Goal: Use online tool/utility: Use online tool/utility

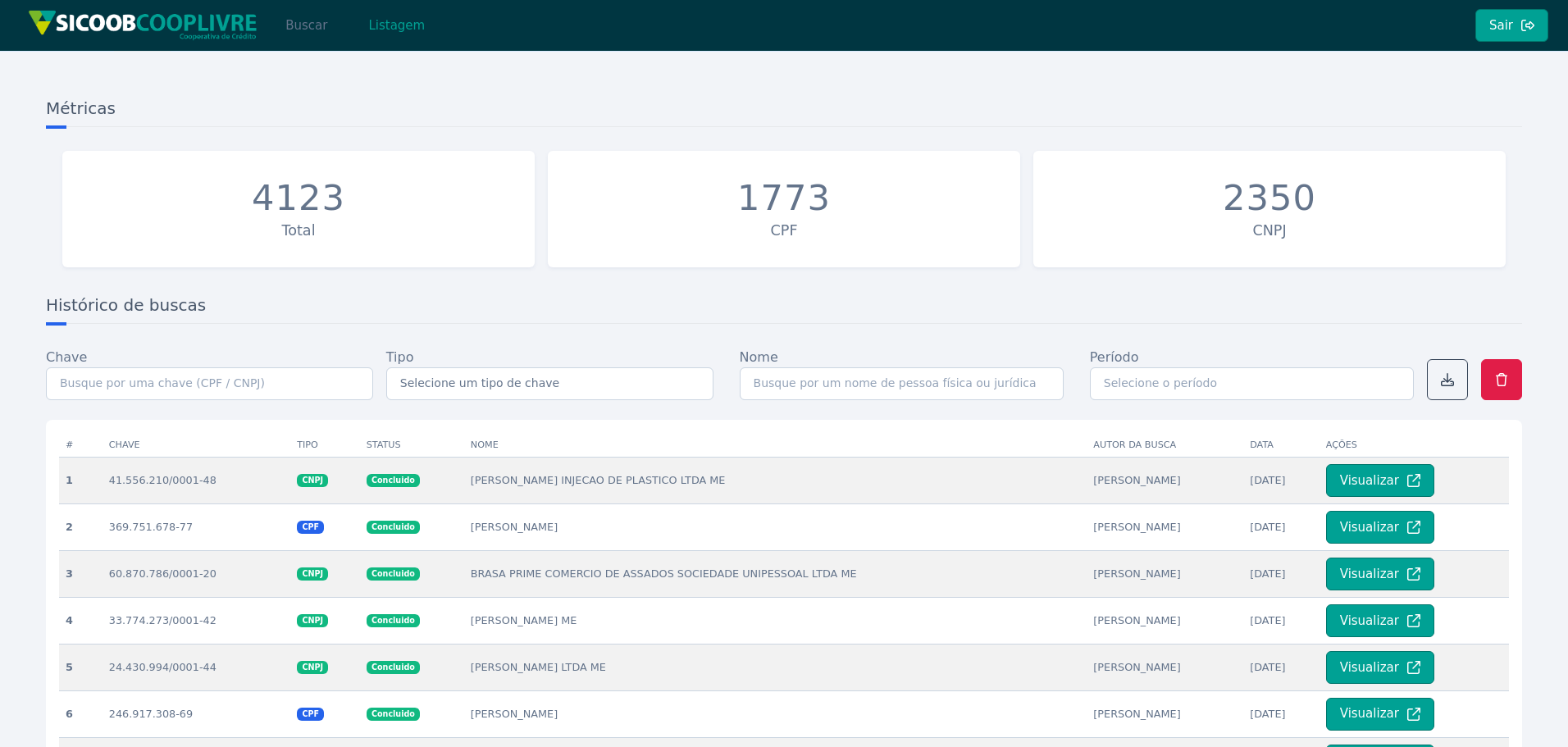
click at [288, 32] on button "Buscar" at bounding box center [306, 25] width 70 height 33
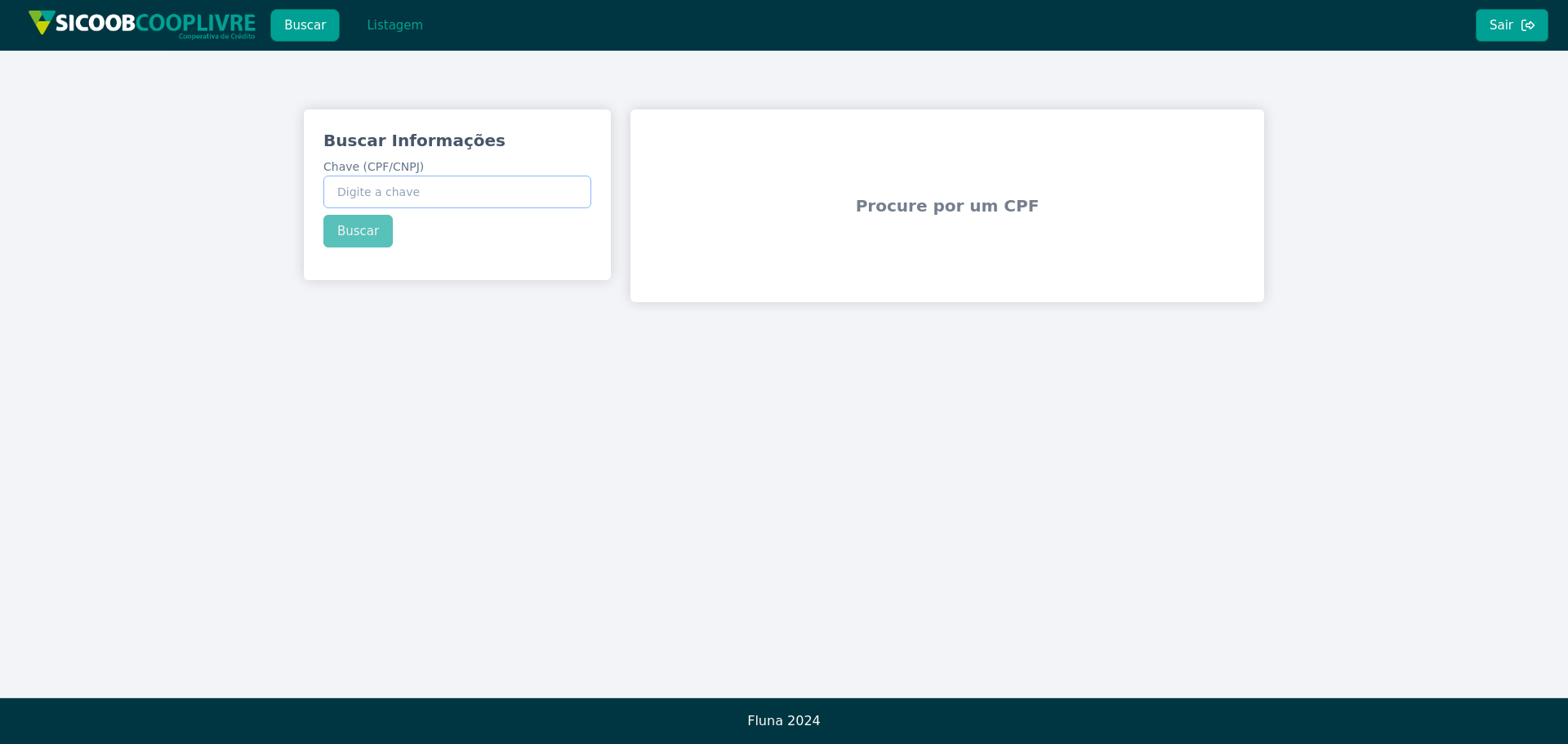
click at [388, 202] on input "Chave (CPF/CNPJ)" at bounding box center [457, 192] width 268 height 32
paste input "502.971.568-10"
type input "502.971.568-10"
click at [354, 237] on button "Buscar" at bounding box center [358, 231] width 70 height 32
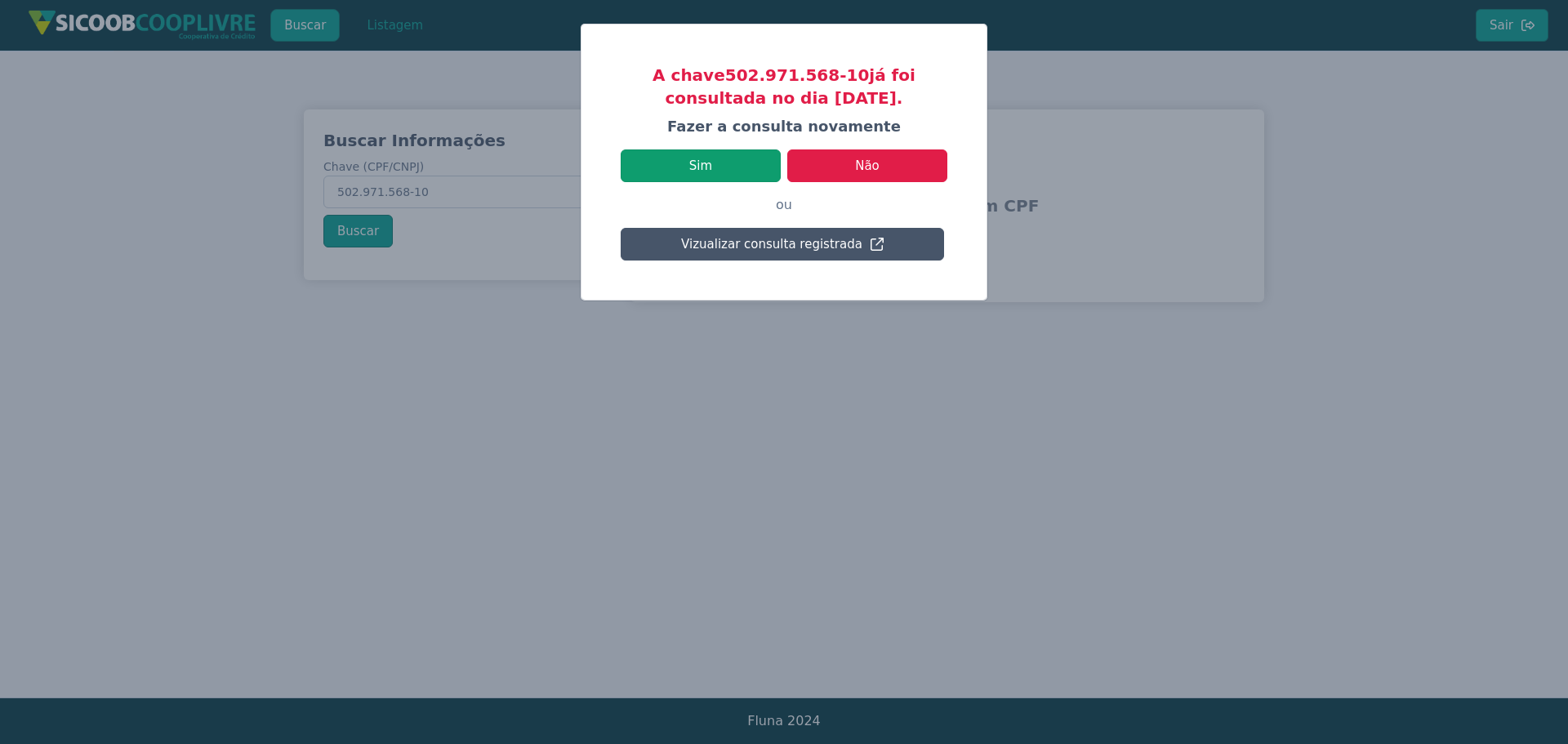
click at [673, 166] on button "Sim" at bounding box center [701, 166] width 160 height 32
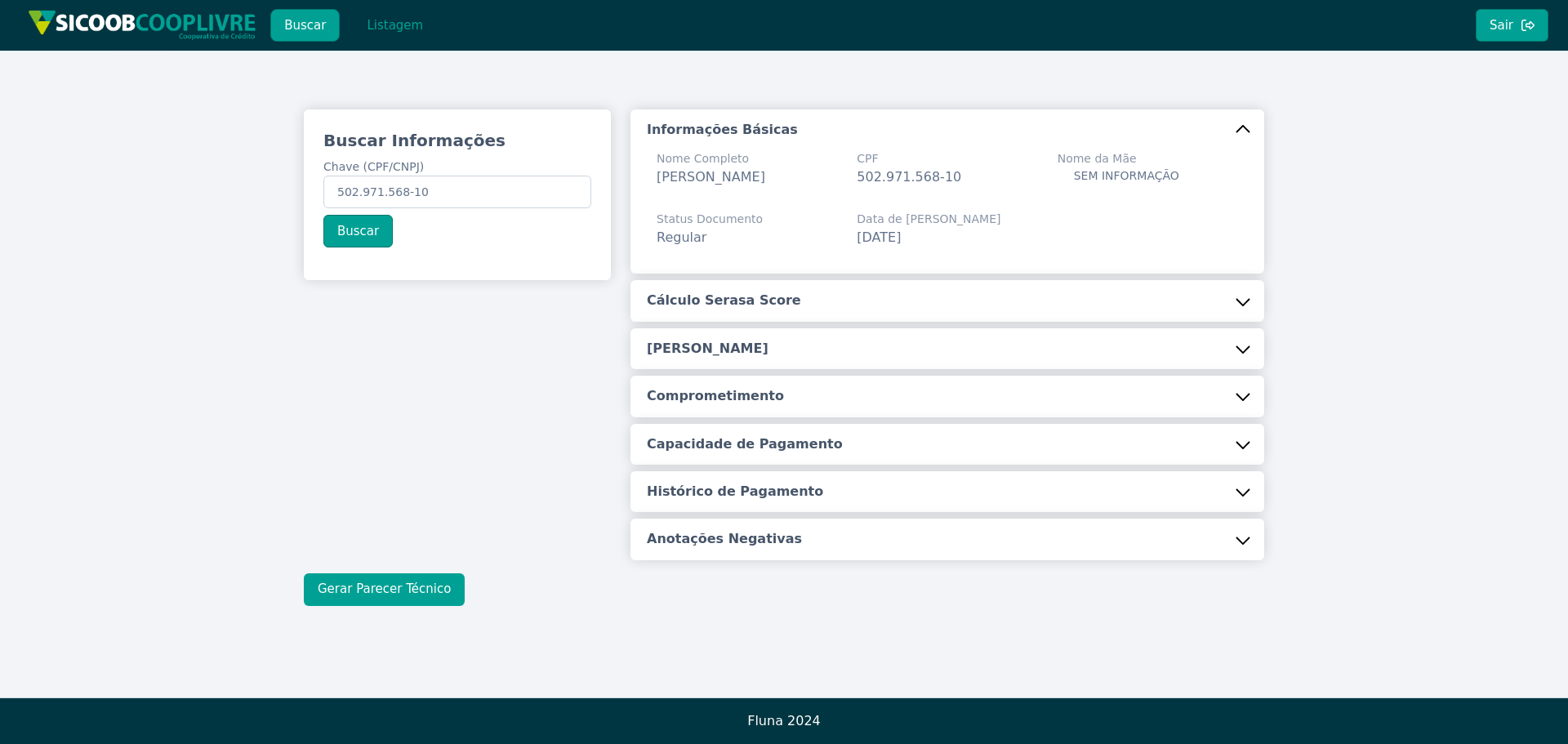
click at [391, 595] on button "Gerar Parecer Técnico" at bounding box center [384, 589] width 161 height 32
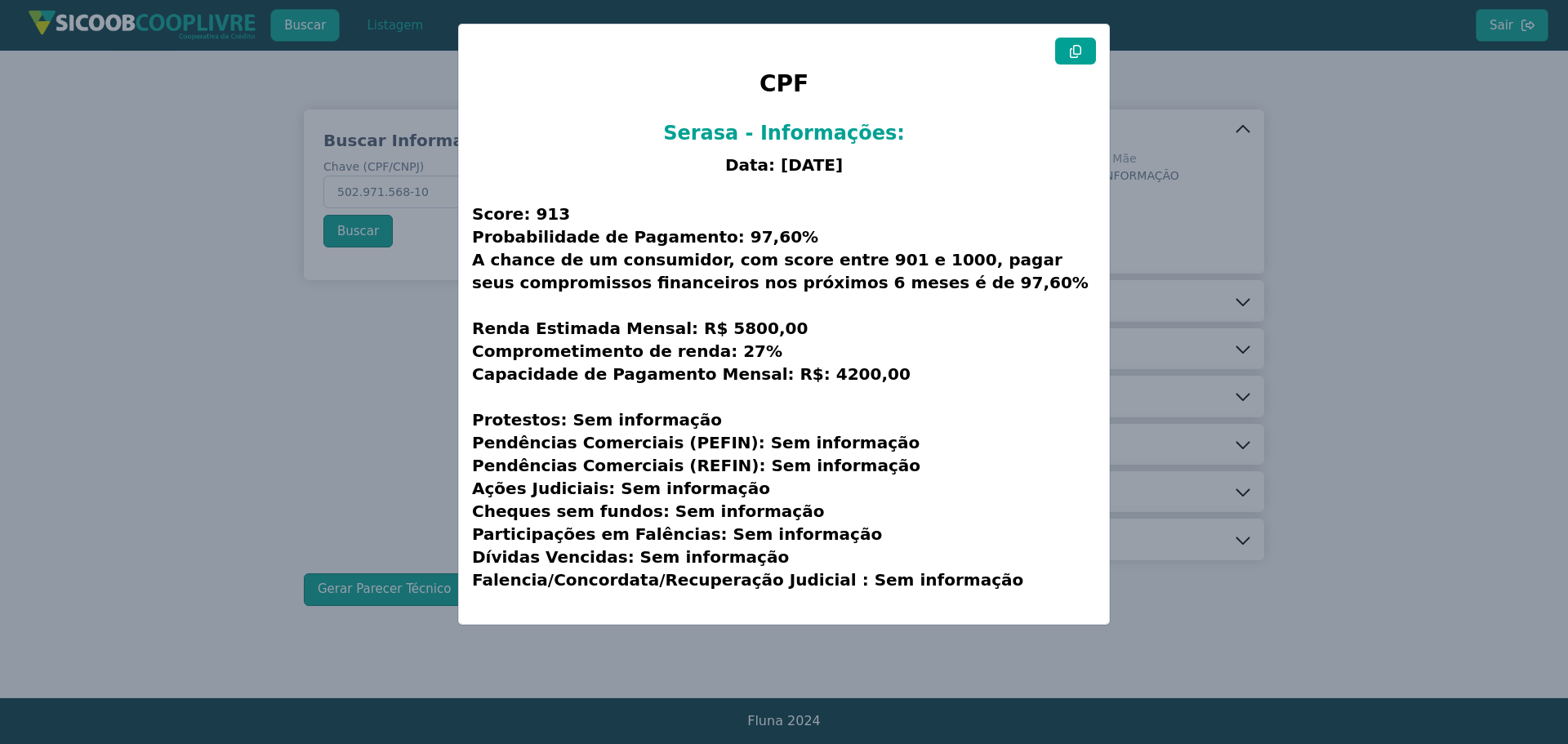
click at [1080, 43] on button at bounding box center [1076, 51] width 41 height 27
click at [1079, 46] on icon at bounding box center [1076, 52] width 11 height 13
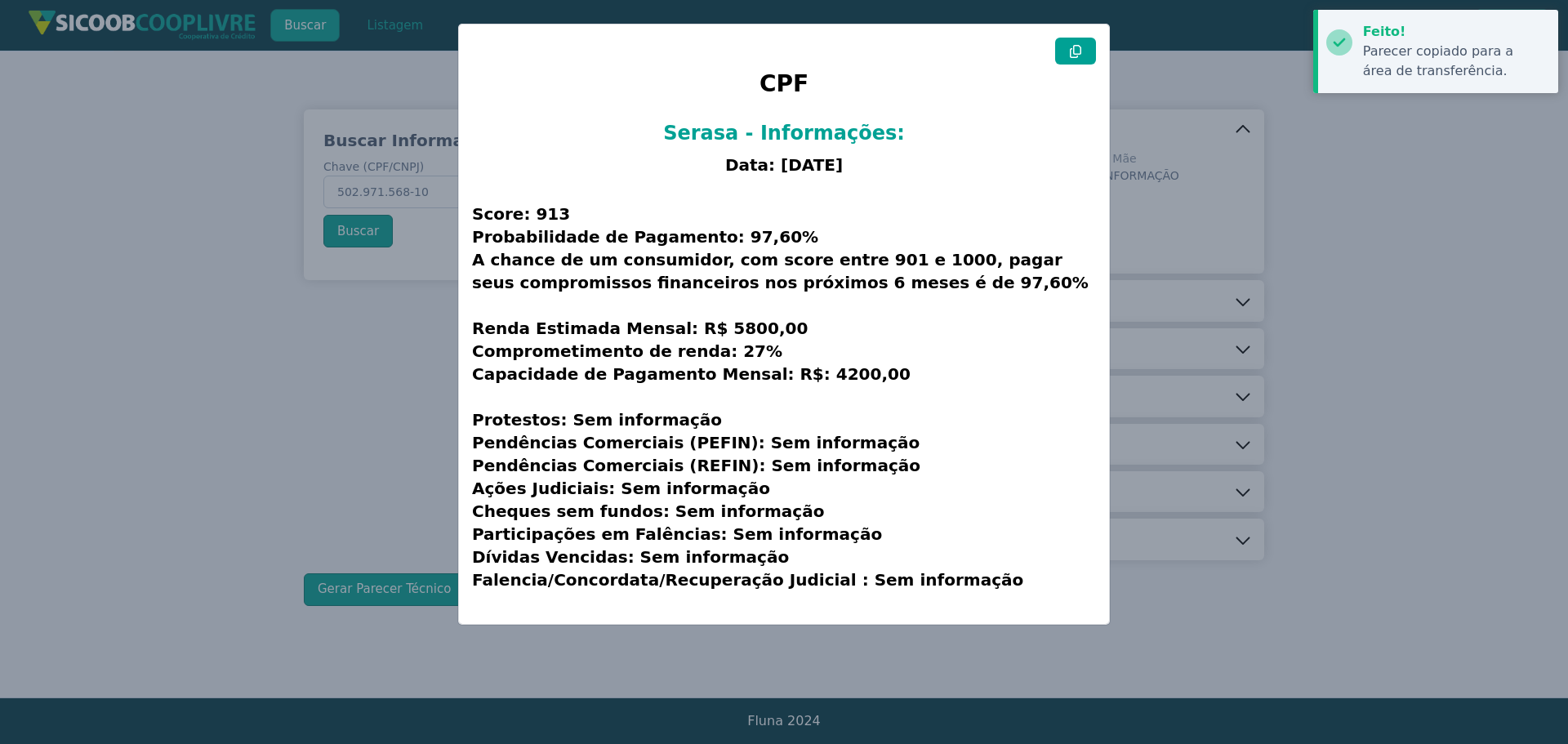
click at [917, 3] on modal-container "CPF Serasa - Informações: Data: [DATE] Score: 913 Probabilidade de Pagamento: 9…" at bounding box center [784, 372] width 1568 height 744
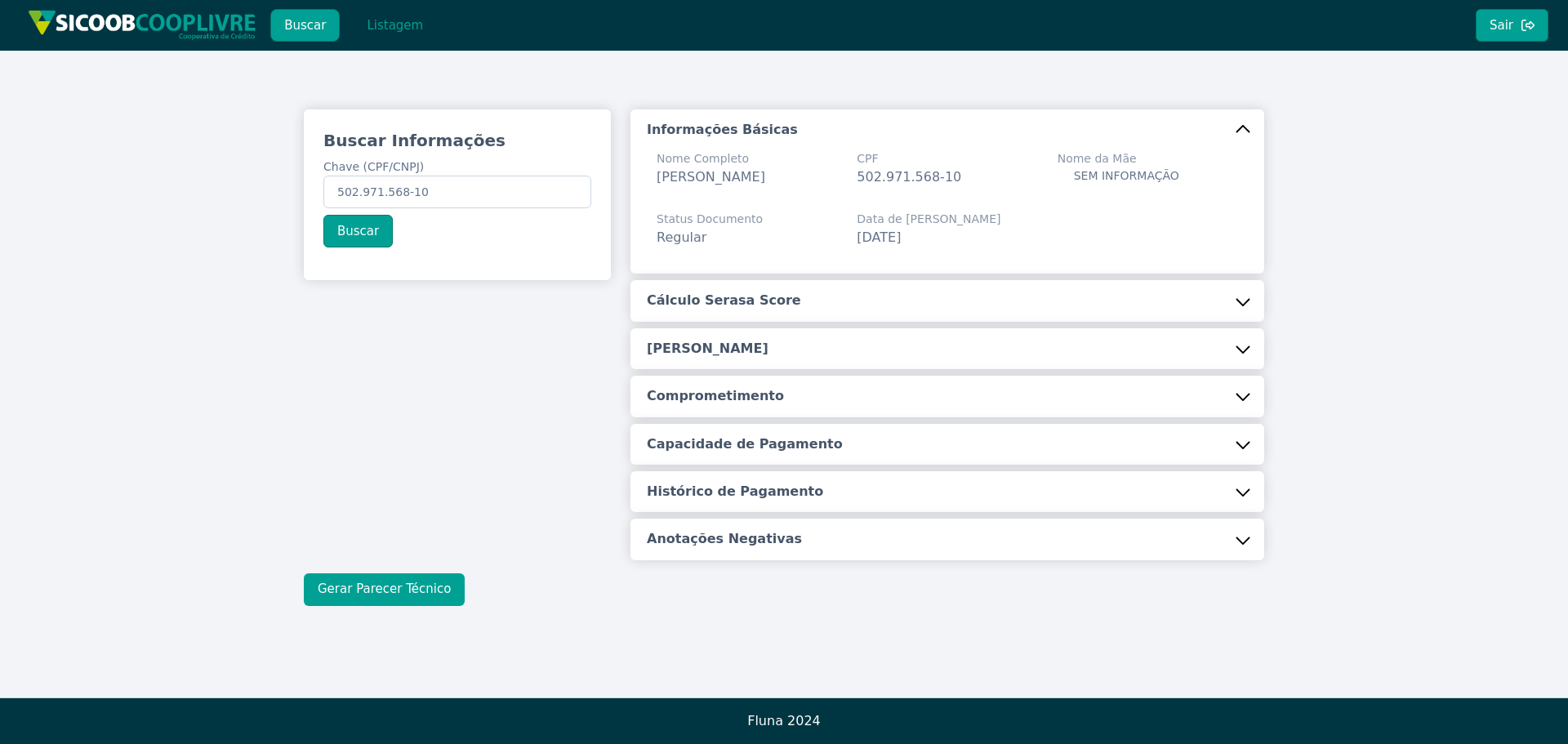
click at [382, 589] on button "Gerar Parecer Técnico" at bounding box center [384, 589] width 161 height 32
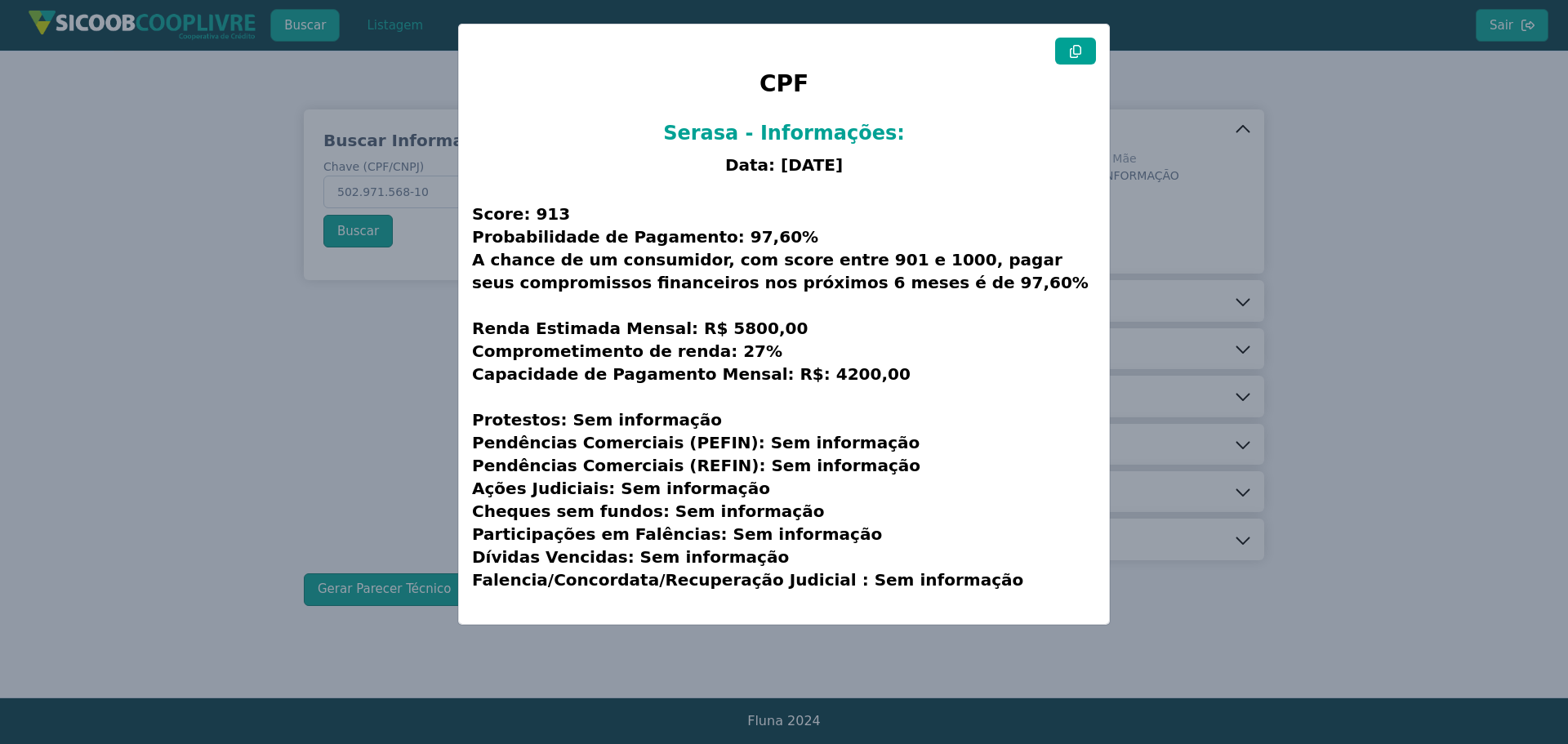
click at [1073, 49] on icon at bounding box center [1076, 52] width 11 height 13
